Goal: Communication & Community: Connect with others

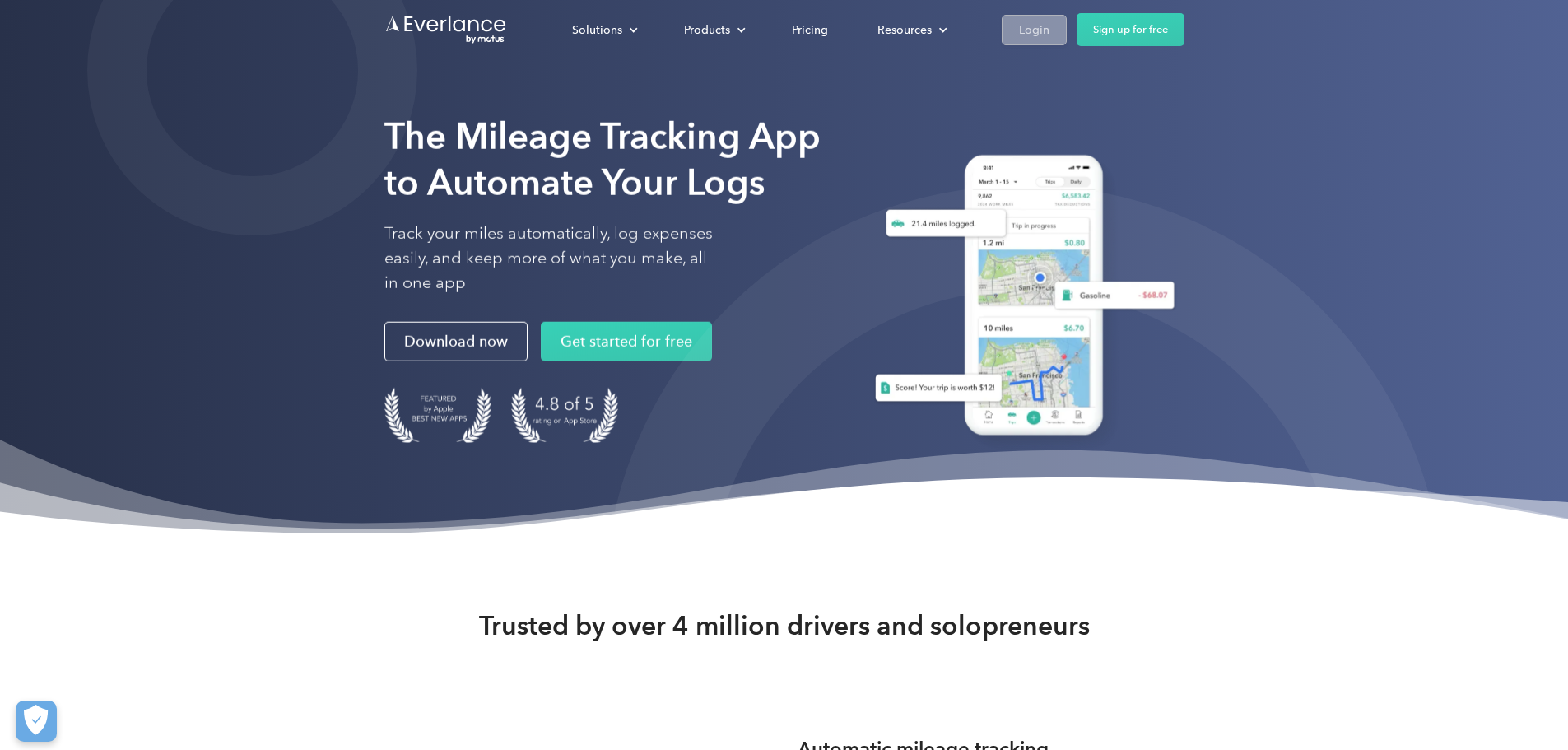
click at [1049, 28] on div "Login" at bounding box center [1034, 30] width 30 height 21
click at [1049, 27] on div "Login" at bounding box center [1034, 30] width 30 height 21
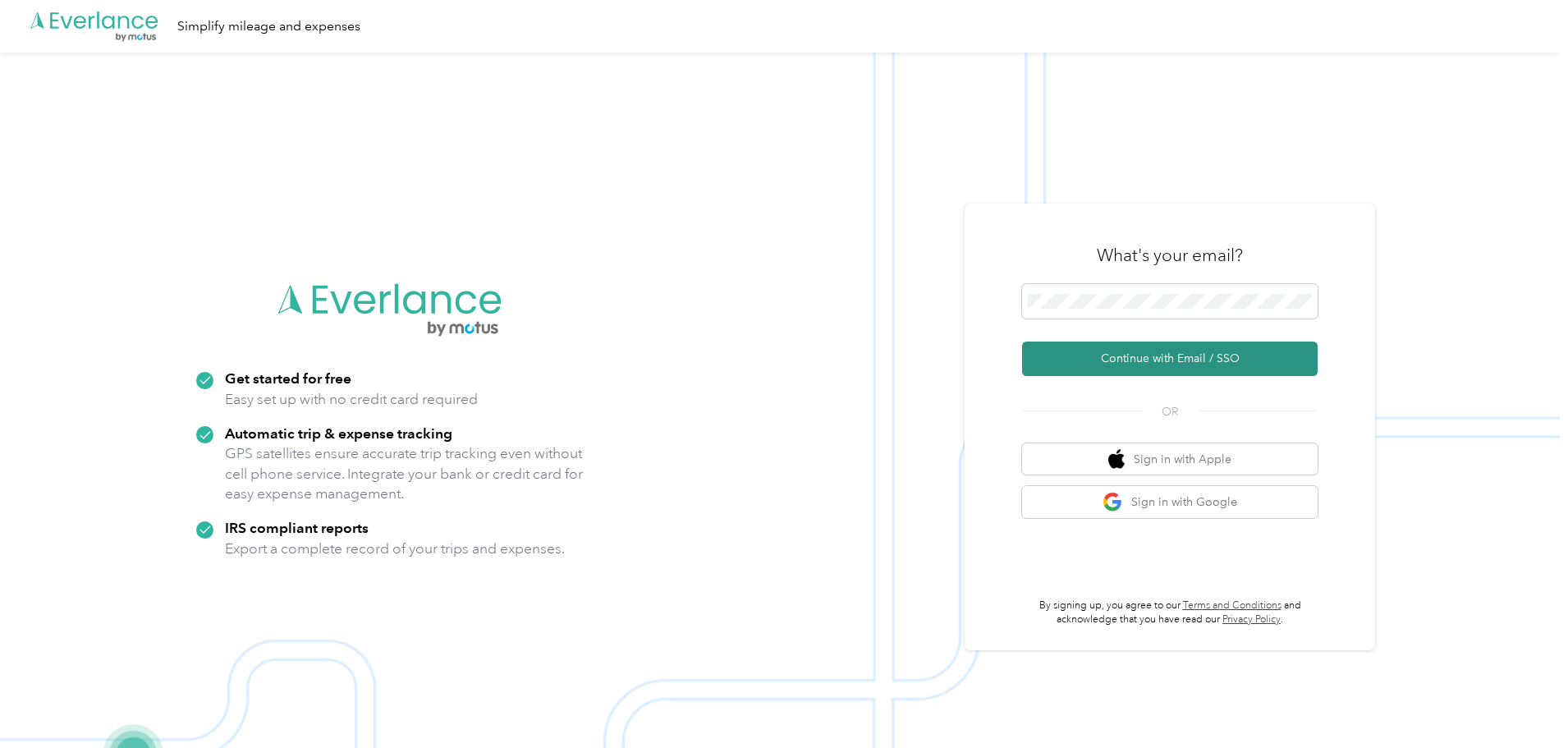
click at [1132, 355] on button "Continue with Email / SSO" at bounding box center [1170, 359] width 295 height 34
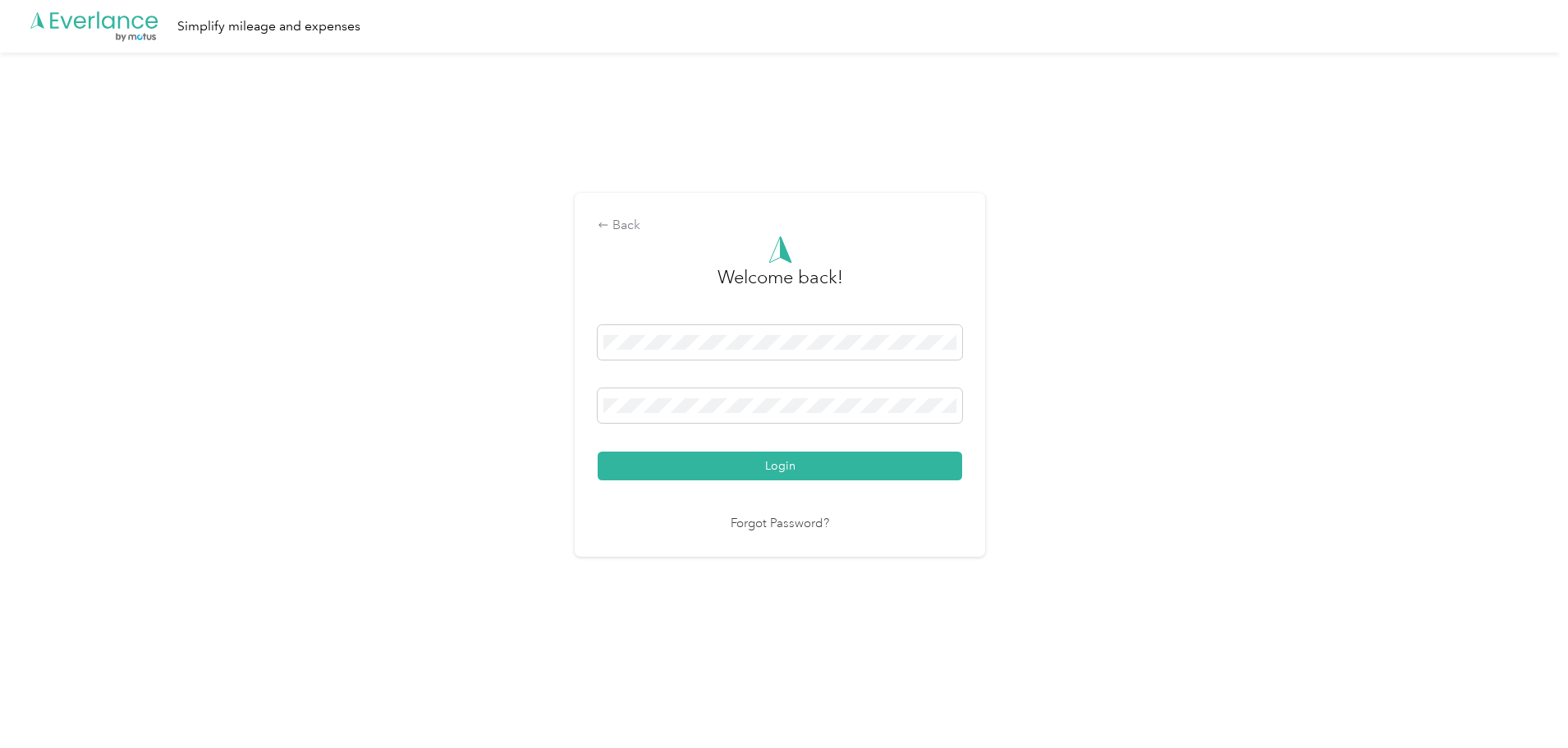
click at [598, 452] on button "Login" at bounding box center [779, 466] width 364 height 28
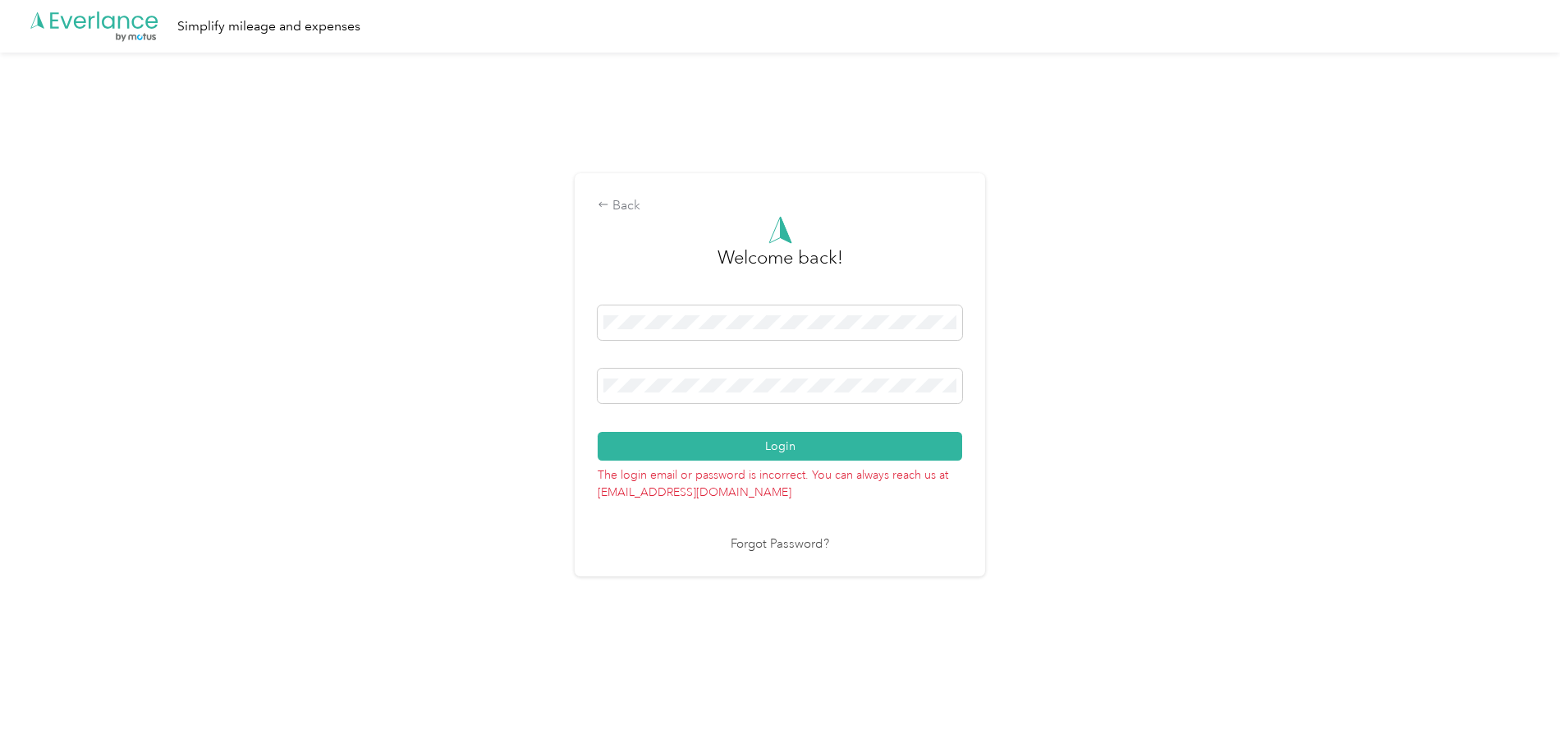
click at [598, 432] on button "Login" at bounding box center [779, 446] width 364 height 28
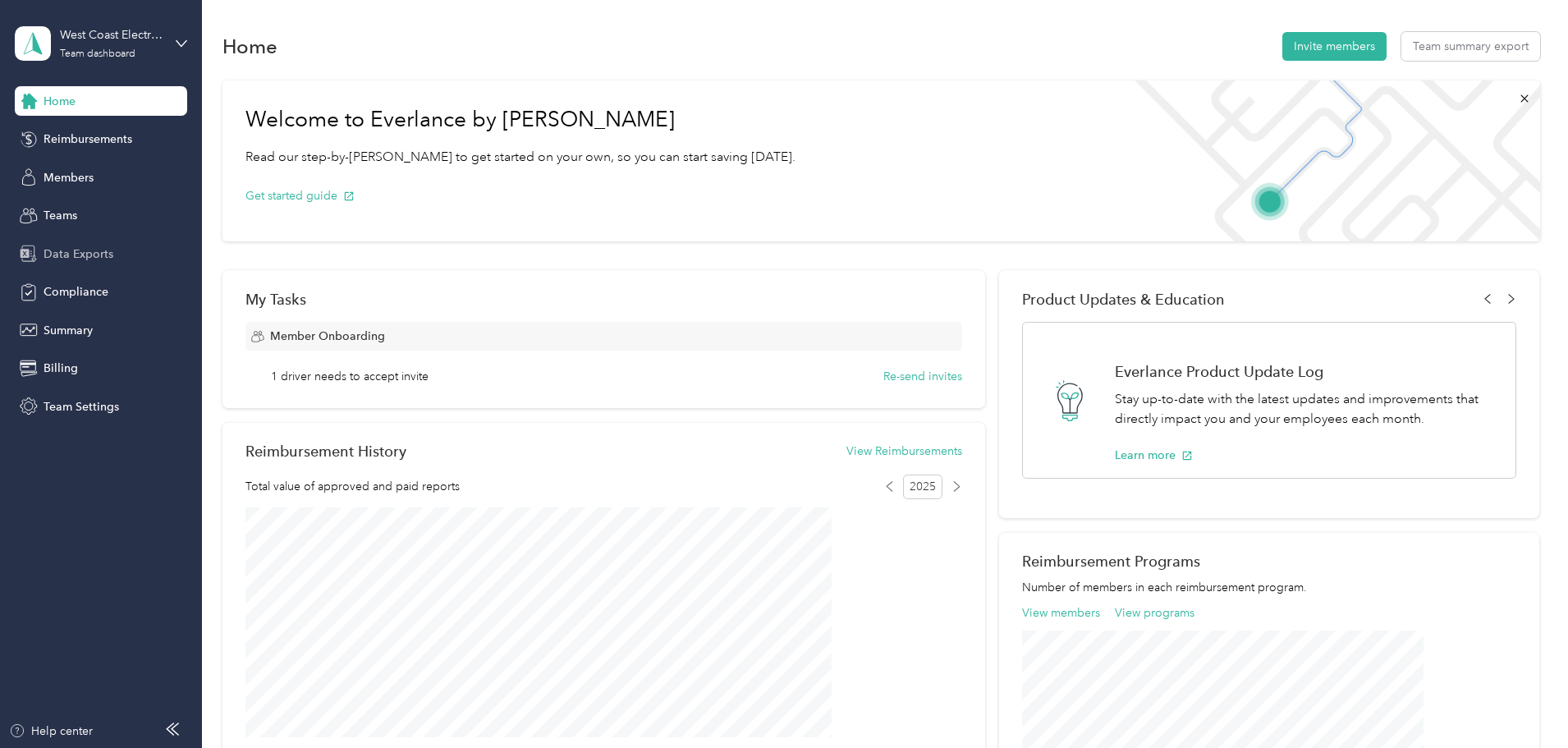
click at [88, 254] on span "Data Exports" at bounding box center [78, 254] width 70 height 18
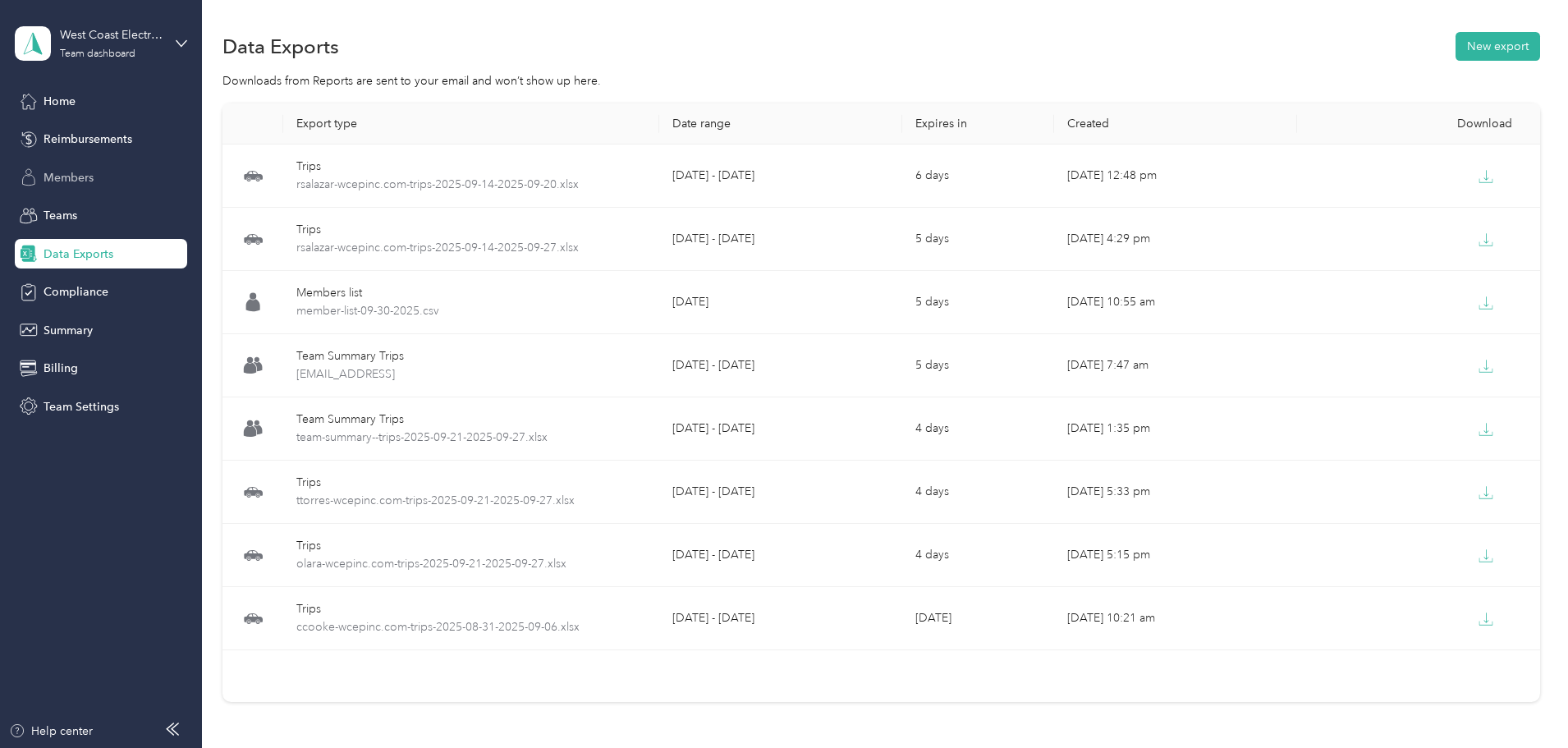
click at [69, 174] on span "Members" at bounding box center [68, 178] width 50 height 18
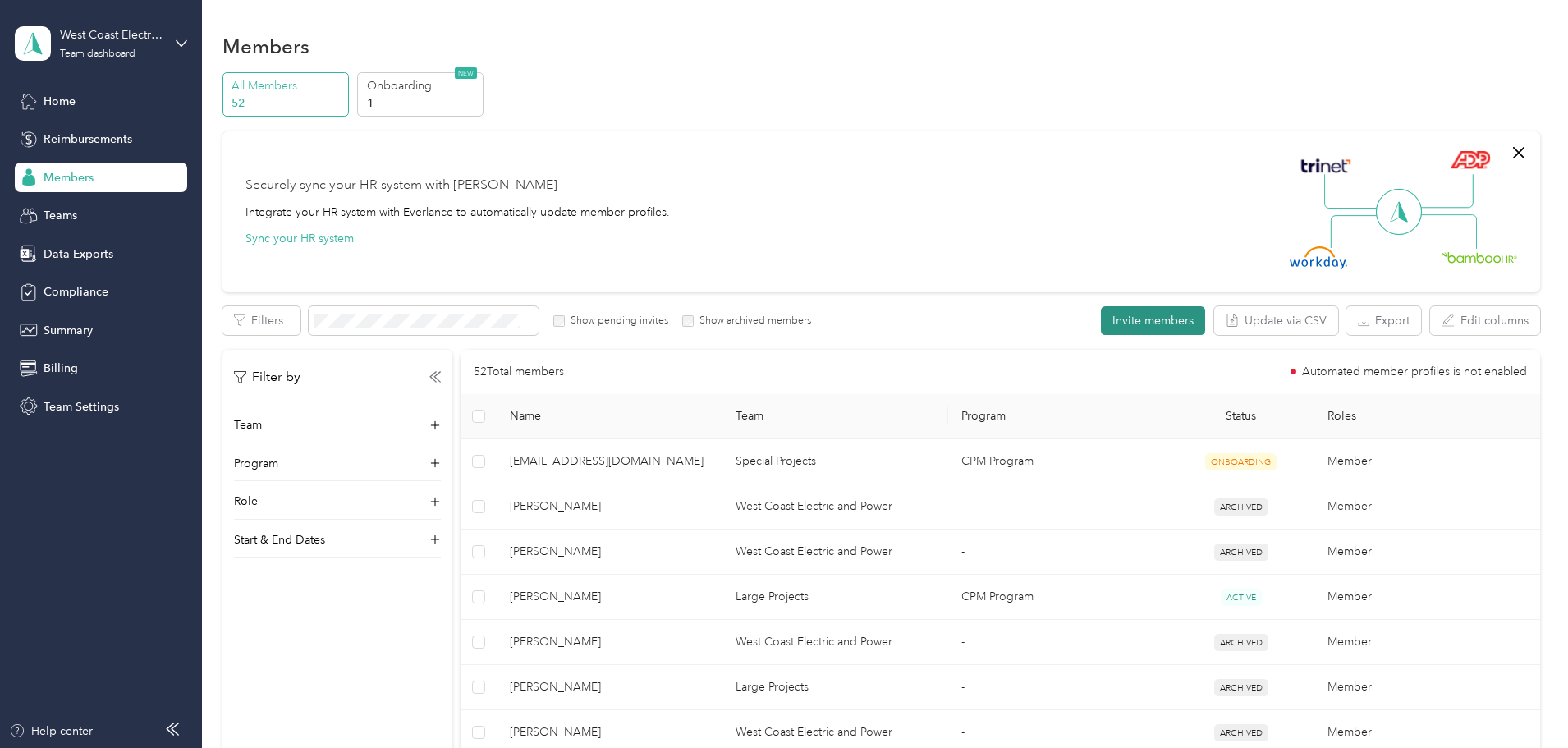
click at [1100, 330] on button "Invite members" at bounding box center [1152, 320] width 104 height 28
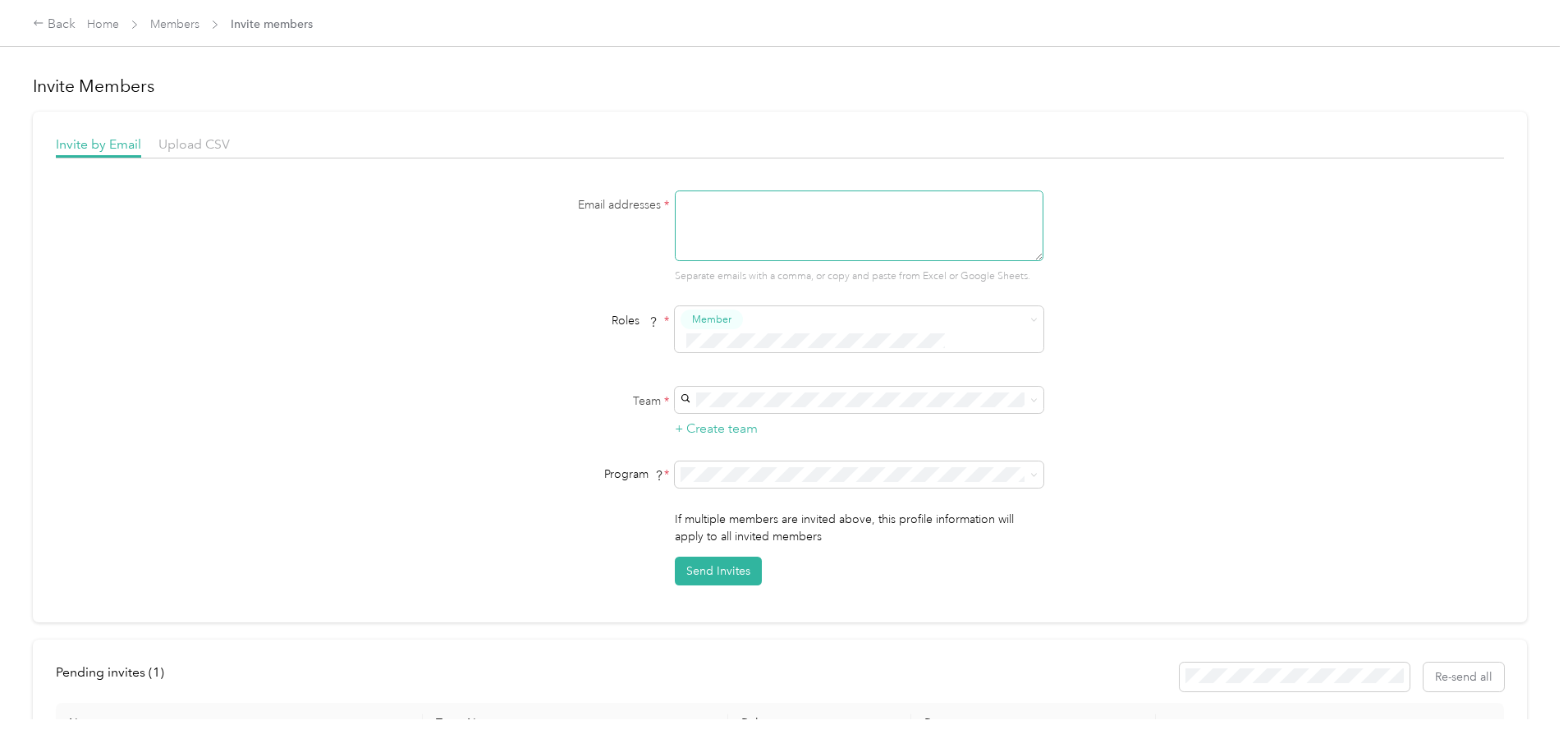
click at [989, 211] on textarea at bounding box center [859, 225] width 368 height 71
type textarea "mcarmack@wcepinc.com, cbarcelona@wcepinc.com"
click at [1061, 239] on div "Email addresses * mcarmack@wcepinc.com, cbarcelona@wcepinc.com Separate emails …" at bounding box center [779, 237] width 632 height 93
click at [728, 456] on span "Special Projects" at bounding box center [724, 458] width 80 height 14
click at [706, 557] on button "Send Invites" at bounding box center [718, 571] width 87 height 28
